Goal: Ask a question: Seek information or help from site administrators or community

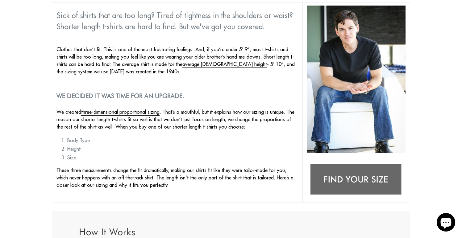
scroll to position [85, 0]
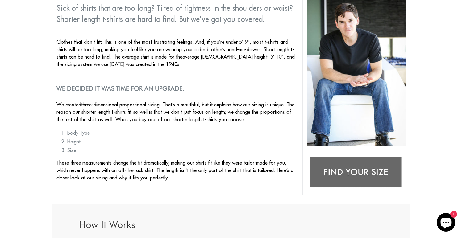
click at [338, 167] on img at bounding box center [356, 172] width 98 height 39
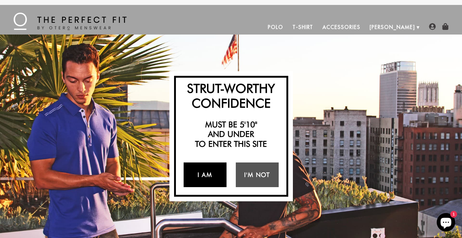
click at [212, 175] on link "I Am" at bounding box center [204, 175] width 43 height 25
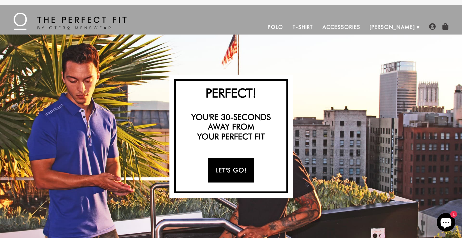
click at [229, 168] on link "Let's Go!" at bounding box center [231, 170] width 47 height 25
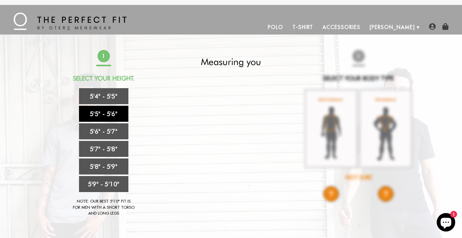
click at [108, 111] on link "5'5" - 5'6"" at bounding box center [103, 114] width 49 height 16
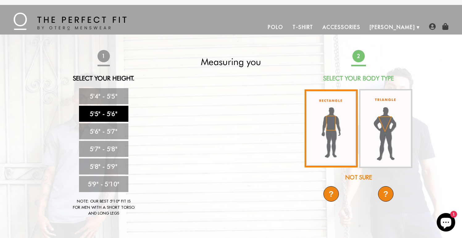
click at [329, 136] on img at bounding box center [330, 128] width 53 height 78
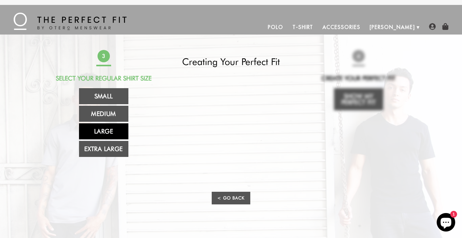
click at [107, 128] on link "Large" at bounding box center [103, 131] width 49 height 16
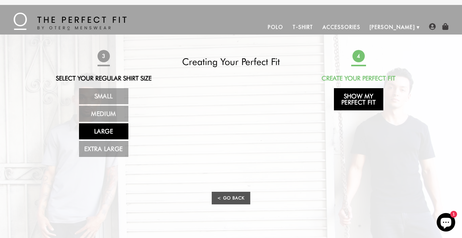
click at [362, 98] on link "Show My Perfect Fit" at bounding box center [358, 99] width 49 height 22
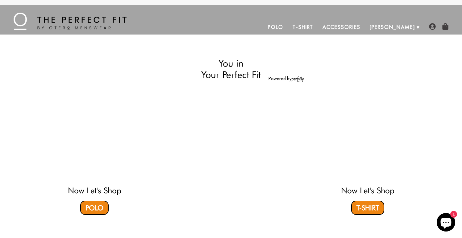
select select "55-56"
select select "L"
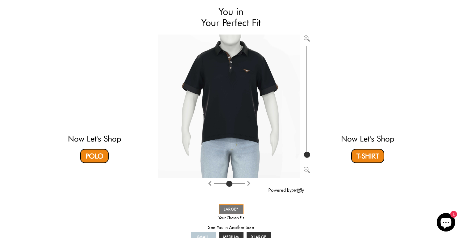
scroll to position [51, 0]
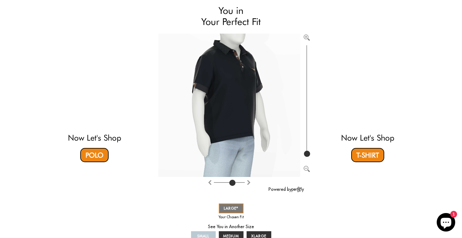
type input "4"
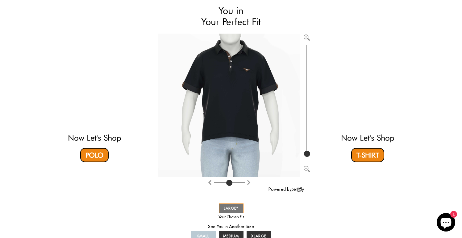
click at [230, 184] on input "range" at bounding box center [229, 183] width 31 height 1
click at [232, 231] on link "MEDIUM" at bounding box center [231, 236] width 25 height 10
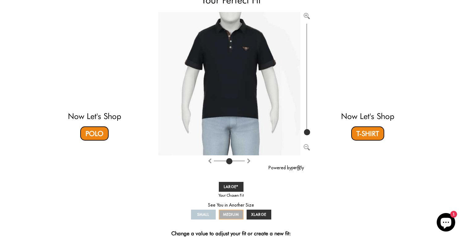
scroll to position [73, 0]
click at [206, 214] on span "SMALL" at bounding box center [203, 214] width 12 height 5
click at [253, 212] on span "XLARGE" at bounding box center [258, 214] width 15 height 5
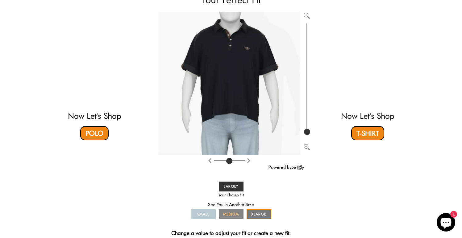
click at [234, 212] on span "MEDIUM" at bounding box center [231, 214] width 16 height 5
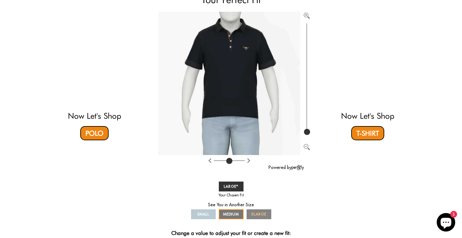
click at [255, 213] on span "XLARGE" at bounding box center [258, 214] width 15 height 5
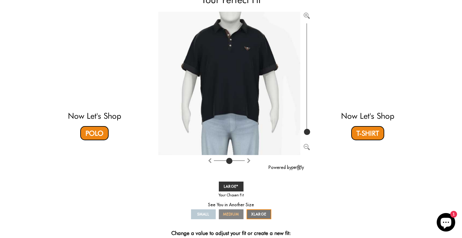
click at [234, 214] on span "MEDIUM" at bounding box center [231, 214] width 16 height 5
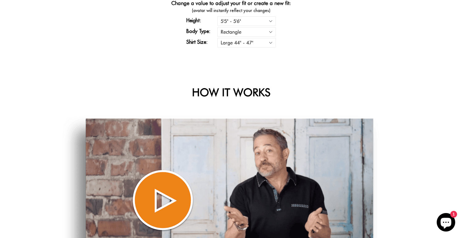
scroll to position [0, 0]
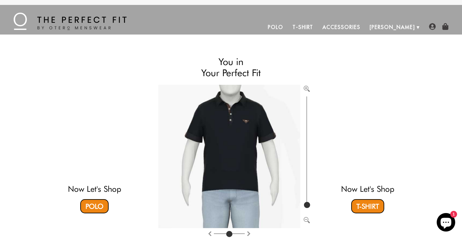
click at [318, 26] on link "T-Shirt" at bounding box center [303, 27] width 30 height 15
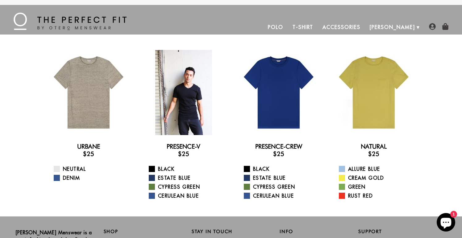
click at [203, 90] on div at bounding box center [183, 92] width 85 height 85
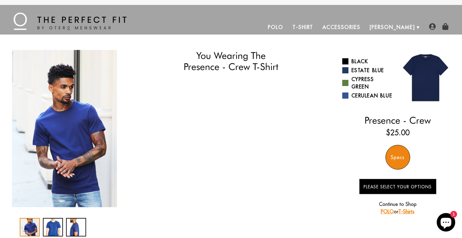
select select "55-56"
select select "L"
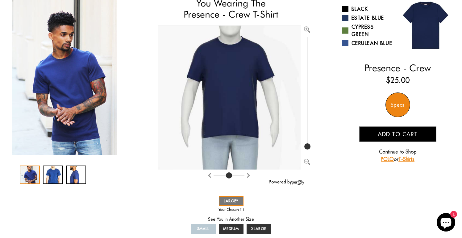
scroll to position [56, 0]
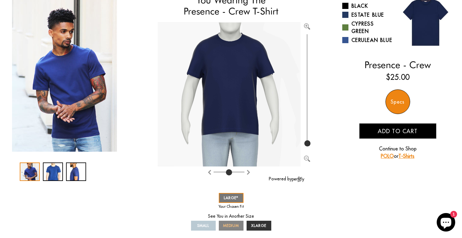
click at [232, 225] on span "MEDIUM" at bounding box center [231, 225] width 16 height 5
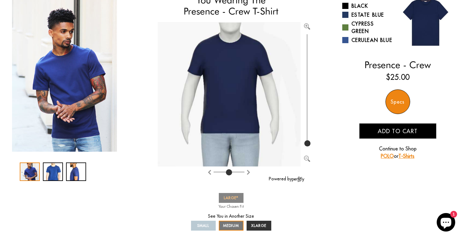
click at [234, 198] on span "LARGE" at bounding box center [231, 198] width 15 height 5
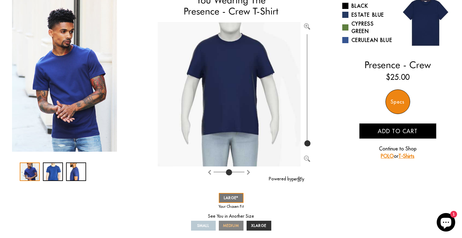
click at [233, 224] on span "MEDIUM" at bounding box center [231, 225] width 16 height 5
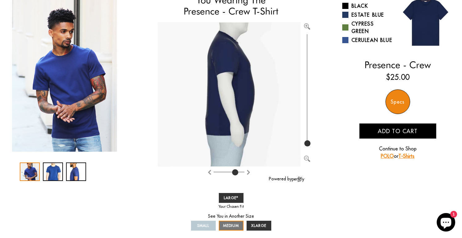
drag, startPoint x: 228, startPoint y: 171, endPoint x: 236, endPoint y: 171, distance: 8.6
click at [236, 173] on input "range" at bounding box center [228, 173] width 31 height 1
click at [238, 197] on link "LARGE" at bounding box center [231, 198] width 25 height 10
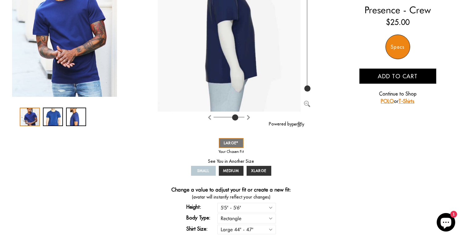
scroll to position [110, 0]
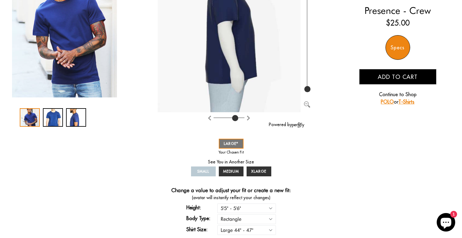
click at [298, 125] on img at bounding box center [298, 124] width 12 height 5
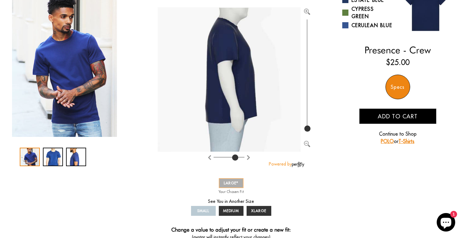
scroll to position [72, 0]
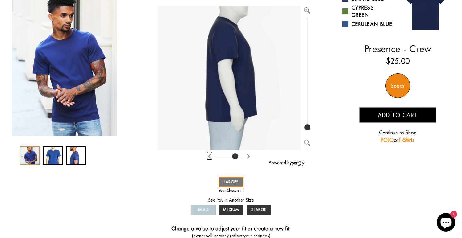
click at [209, 156] on img "Rotate clockwise" at bounding box center [209, 156] width 5 height 5
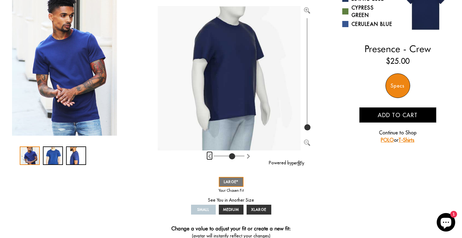
click at [209, 156] on img "Rotate clockwise" at bounding box center [209, 156] width 5 height 5
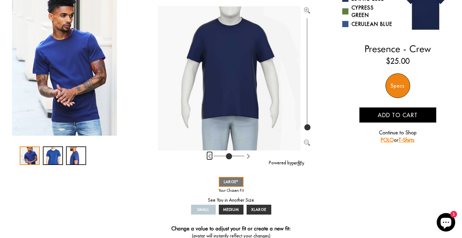
click at [209, 156] on img "Rotate clockwise" at bounding box center [209, 156] width 5 height 5
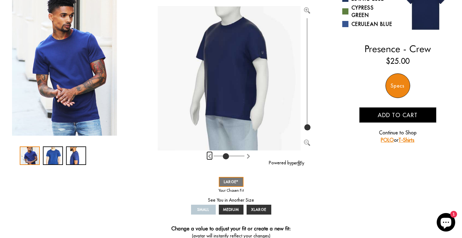
click at [209, 156] on img "Rotate clockwise" at bounding box center [209, 156] width 5 height 5
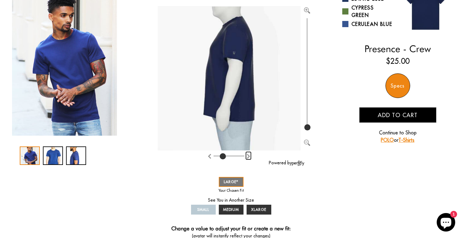
click at [248, 156] on img "Rotate counter clockwise" at bounding box center [248, 156] width 5 height 5
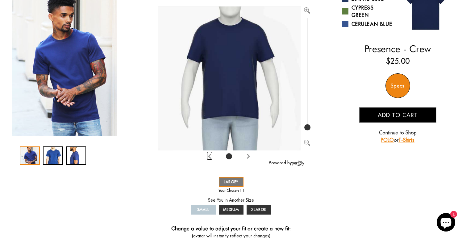
click at [208, 155] on img "Rotate clockwise" at bounding box center [209, 156] width 5 height 5
type input "2"
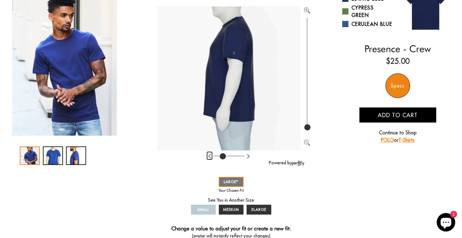
scroll to position [0, 0]
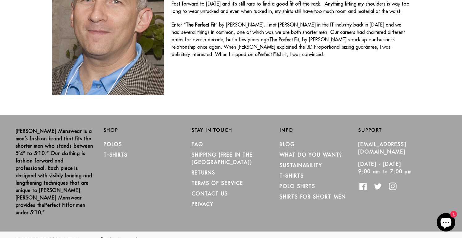
scroll to position [305, 0]
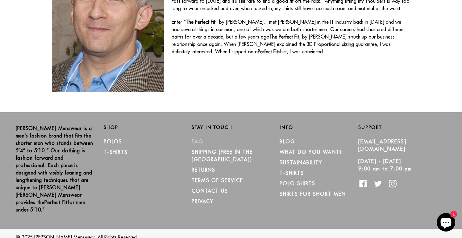
click at [194, 141] on link "FAQ" at bounding box center [197, 141] width 12 height 6
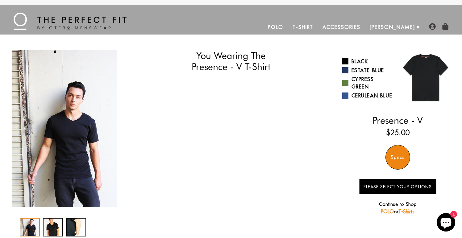
select select "55-56"
select select "L"
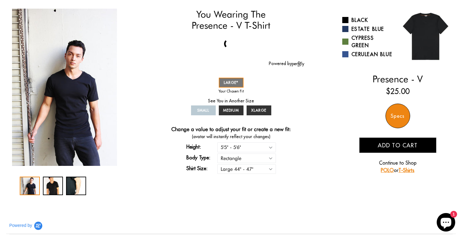
scroll to position [43, 0]
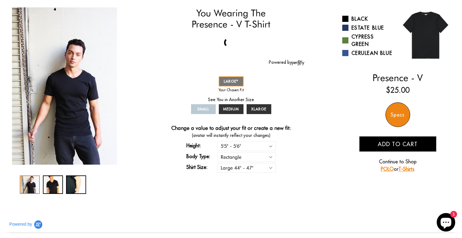
click at [441, 224] on icon "Chat window" at bounding box center [445, 223] width 11 height 11
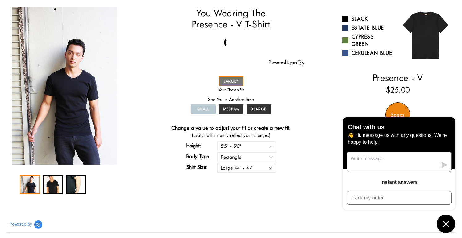
click at [397, 157] on textarea "Message us" at bounding box center [392, 162] width 91 height 20
type textarea "Help with sizing"
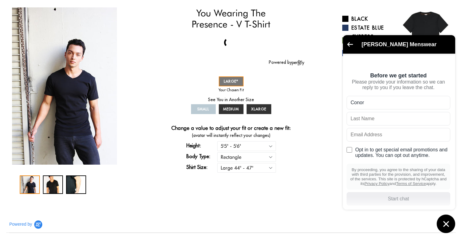
type input "Conor"
type input "r"
type input "Riordan"
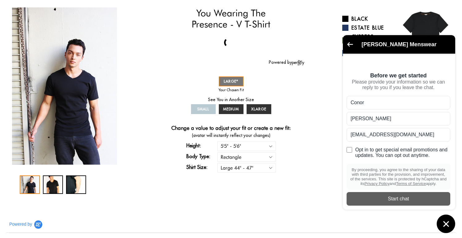
type input "conorariordan@gmail.com"
click at [391, 202] on div "Start chat" at bounding box center [398, 199] width 96 height 7
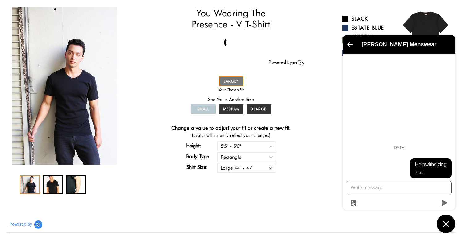
click at [363, 187] on textarea "Message us" at bounding box center [399, 188] width 104 height 14
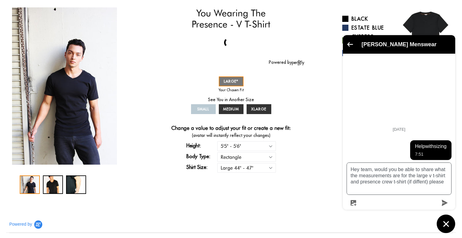
type textarea "Hey team, would you be able to share what the measurements are for the large v …"
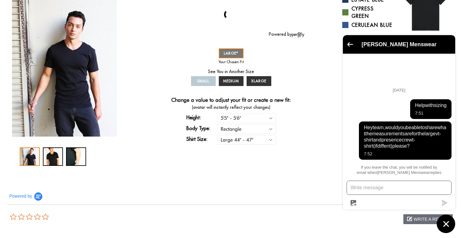
scroll to position [0, 0]
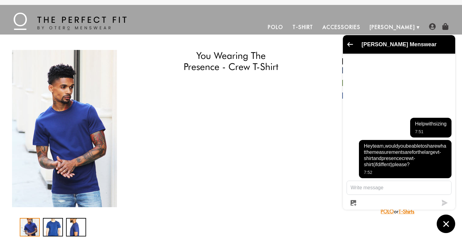
select select "55-56"
select select "L"
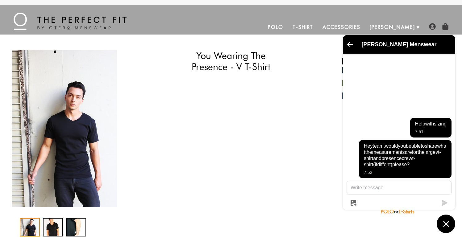
select select "55-56"
select select "L"
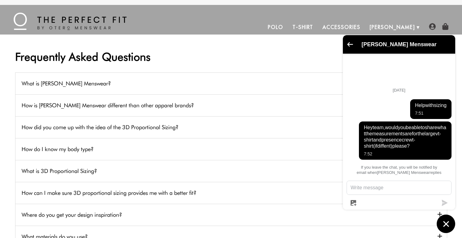
click at [346, 44] on div "[PERSON_NAME] Menswear" at bounding box center [398, 44] width 105 height 11
click at [364, 29] on link "Accessories" at bounding box center [341, 27] width 47 height 15
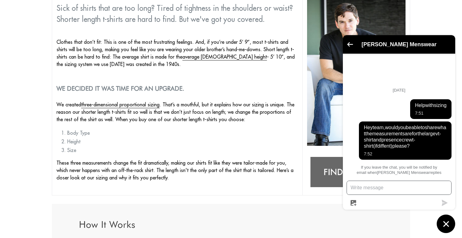
scroll to position [85, 0]
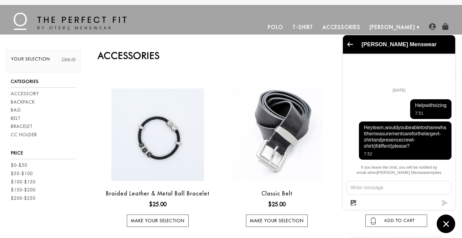
click at [76, 18] on img at bounding box center [70, 21] width 113 height 17
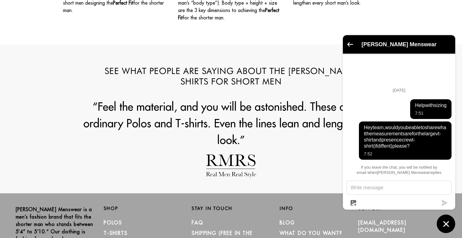
scroll to position [698, 0]
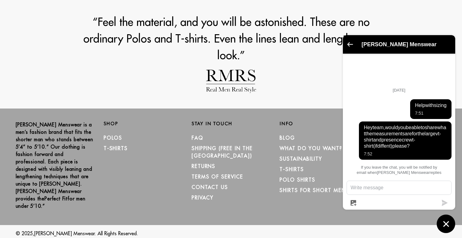
click at [350, 42] on button "Go back to the main screen" at bounding box center [350, 45] width 6 height 6
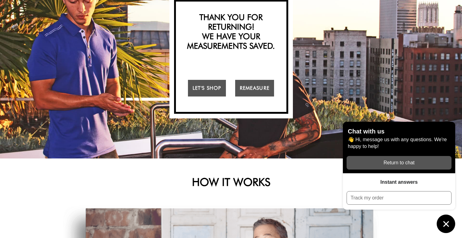
scroll to position [0, 0]
